Goal: Information Seeking & Learning: Understand process/instructions

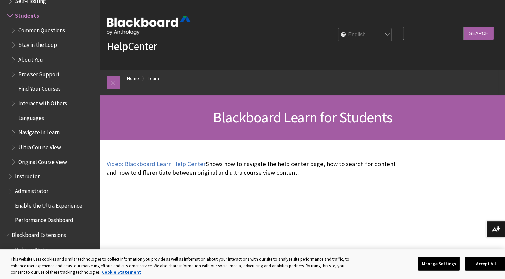
click at [48, 89] on span "Find Your Courses" at bounding box center [39, 87] width 42 height 9
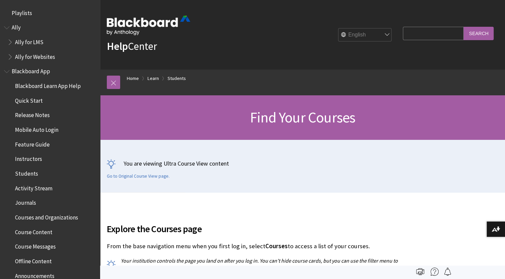
scroll to position [716, 0]
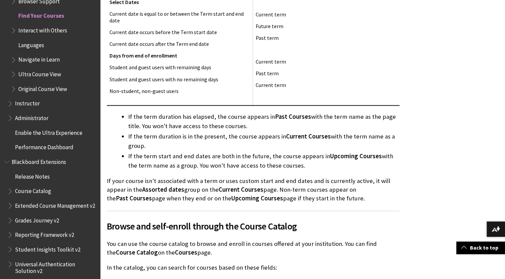
scroll to position [828, 0]
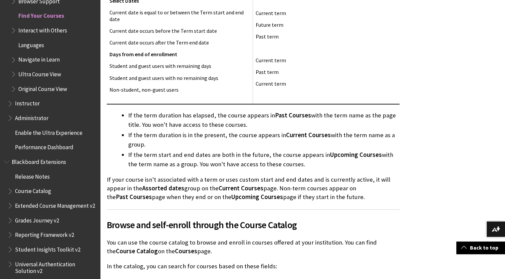
click at [283, 117] on span "Past Courses" at bounding box center [293, 115] width 36 height 8
click at [251, 133] on li "If the term duration is in the present, the course appears in Current Courses w…" at bounding box center [264, 139] width 272 height 19
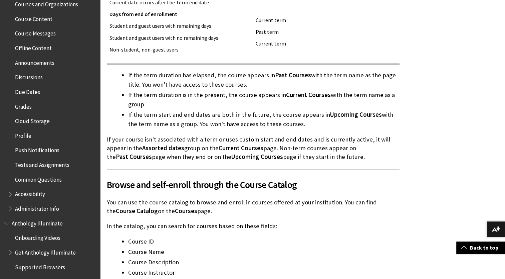
scroll to position [234, 0]
